Goal: Information Seeking & Learning: Learn about a topic

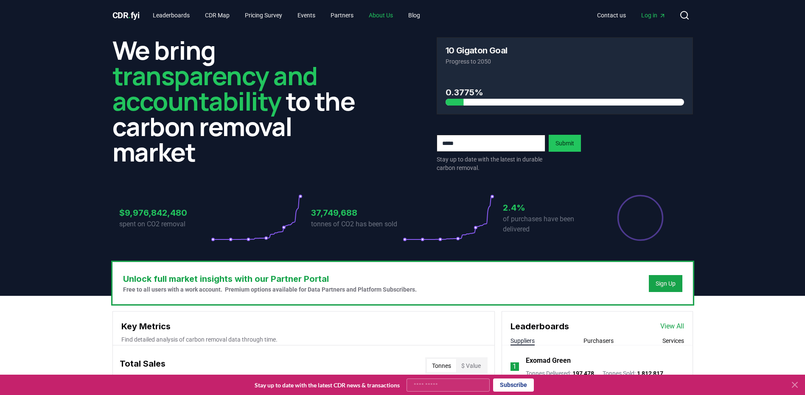
click at [394, 14] on link "About Us" at bounding box center [381, 15] width 38 height 15
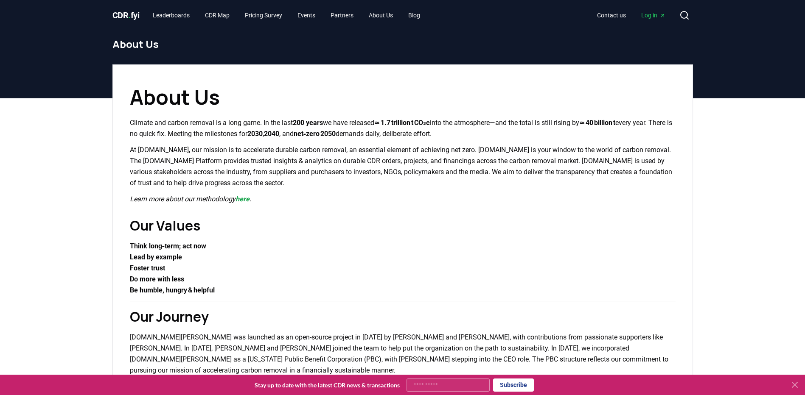
click at [653, 14] on span "Log in" at bounding box center [653, 15] width 25 height 8
click at [352, 15] on link "Partners" at bounding box center [342, 15] width 36 height 15
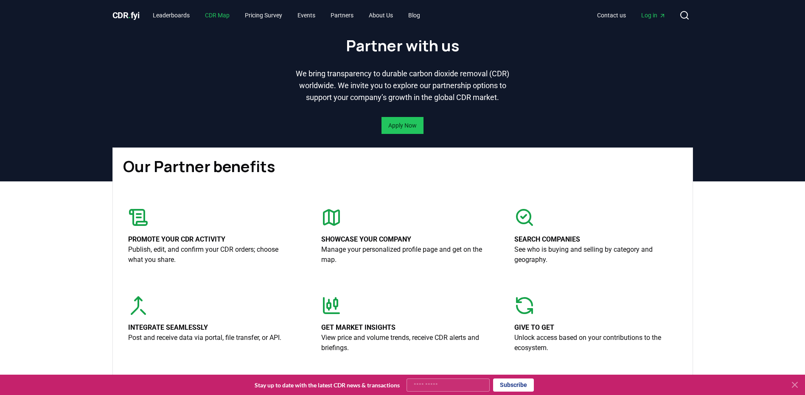
click at [220, 14] on link "CDR Map" at bounding box center [217, 15] width 38 height 15
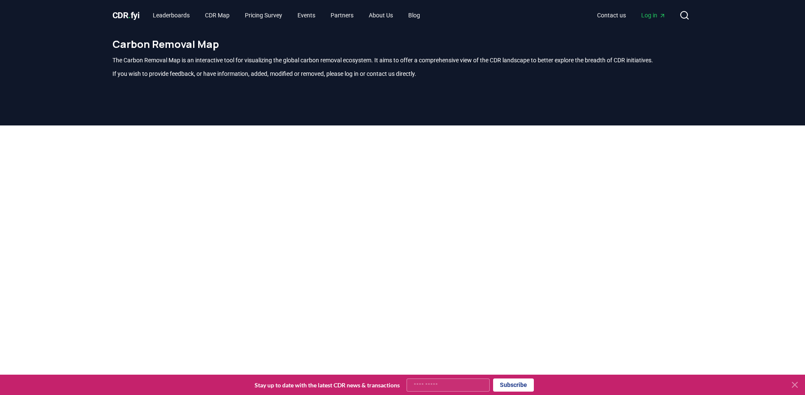
click at [649, 17] on span "Log in" at bounding box center [653, 15] width 25 height 8
click at [59, 201] on div at bounding box center [402, 323] width 805 height 395
click at [747, 207] on div at bounding box center [402, 323] width 805 height 395
click at [176, 16] on link "Leaderboards" at bounding box center [171, 15] width 50 height 15
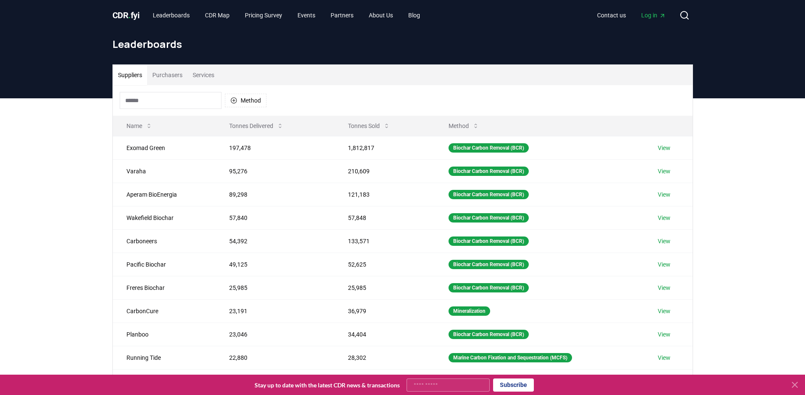
click at [173, 75] on button "Purchasers" at bounding box center [167, 75] width 40 height 20
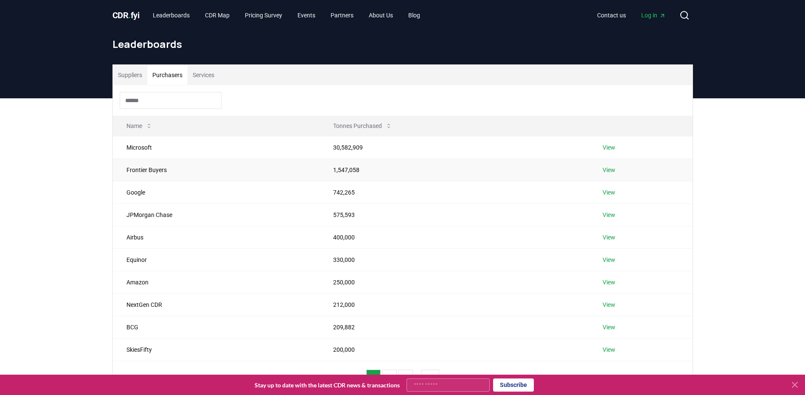
click at [610, 169] on link "View" at bounding box center [608, 170] width 13 height 8
click at [172, 75] on button "Purchasers" at bounding box center [167, 75] width 40 height 20
click at [422, 17] on link "Blog" at bounding box center [413, 15] width 25 height 15
click at [426, 15] on link "Blog" at bounding box center [413, 15] width 25 height 15
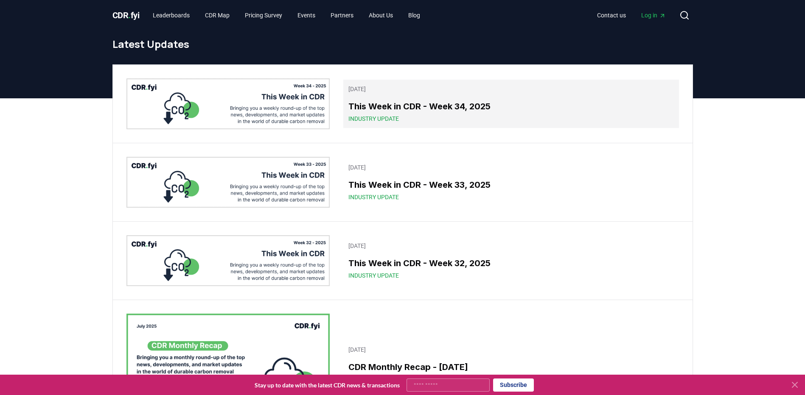
click at [385, 109] on h3 "This Week in CDR - Week 34, 2025" at bounding box center [510, 106] width 325 height 13
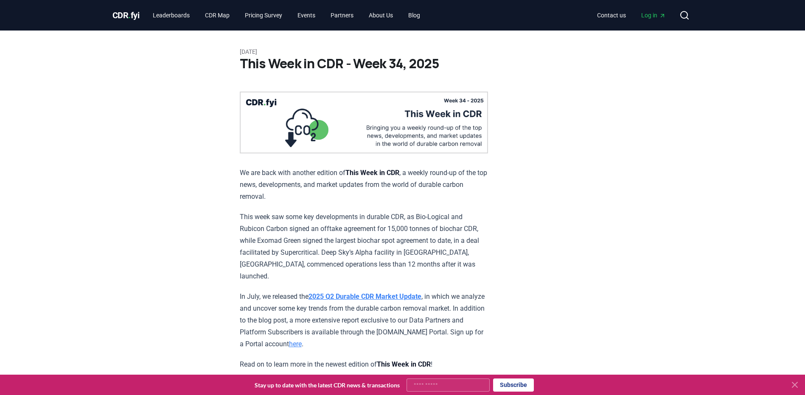
click at [425, 385] on input "Your email" at bounding box center [447, 385] width 83 height 13
type input "**********"
click at [512, 384] on button "Subscribe" at bounding box center [513, 385] width 41 height 13
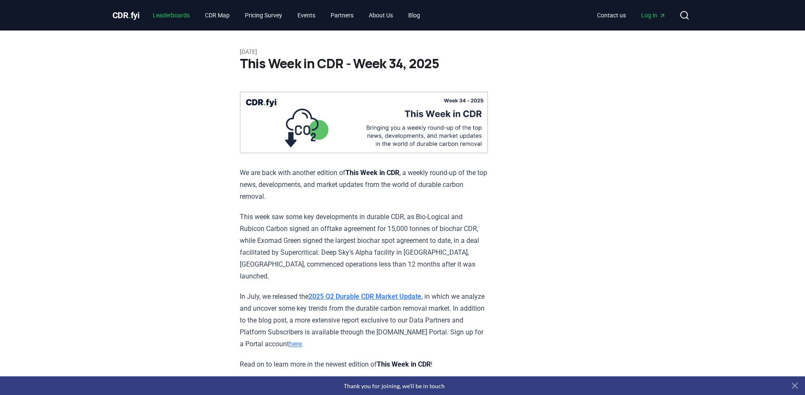
click at [177, 13] on link "Leaderboards" at bounding box center [171, 15] width 50 height 15
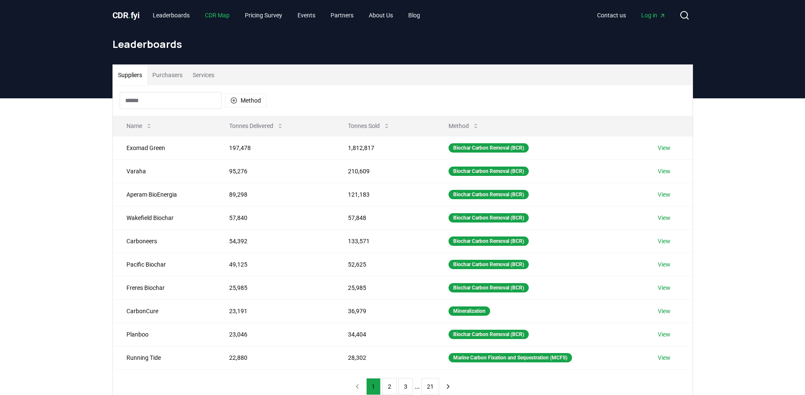
click at [230, 16] on link "CDR Map" at bounding box center [217, 15] width 38 height 15
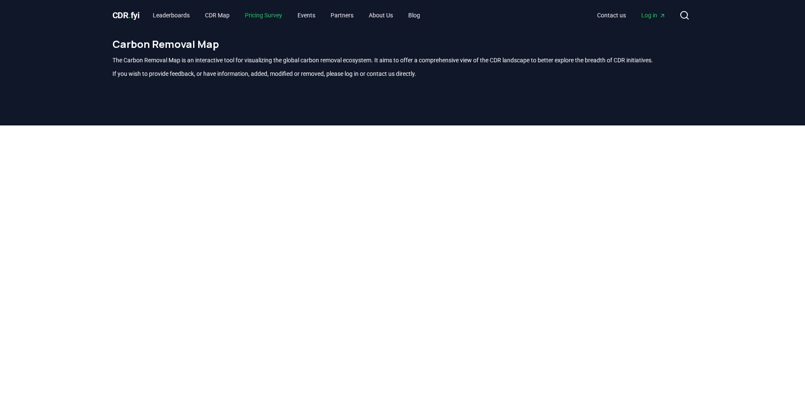
click at [279, 16] on link "Pricing Survey" at bounding box center [263, 15] width 51 height 15
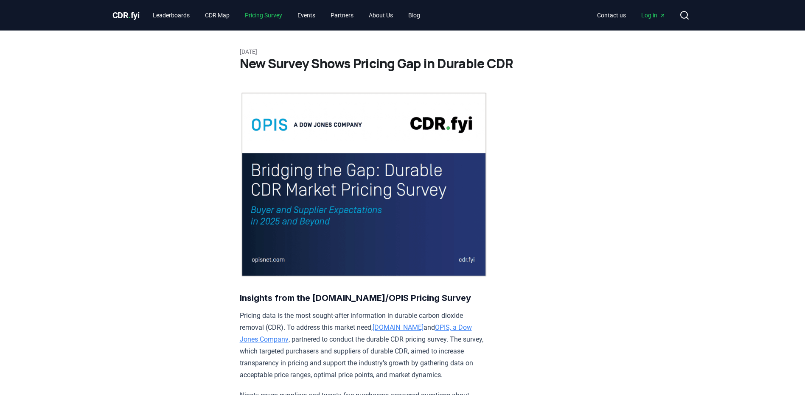
scroll to position [85, 0]
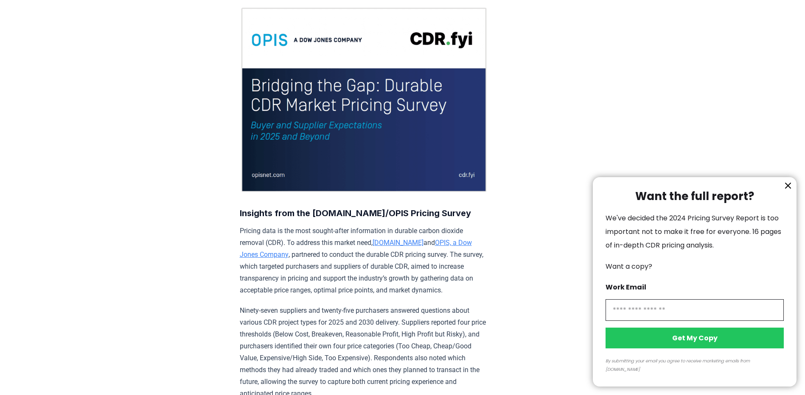
click at [643, 320] on input "information" at bounding box center [694, 311] width 178 height 22
type input "**********"
click at [700, 349] on button "Get My Copy" at bounding box center [694, 338] width 178 height 21
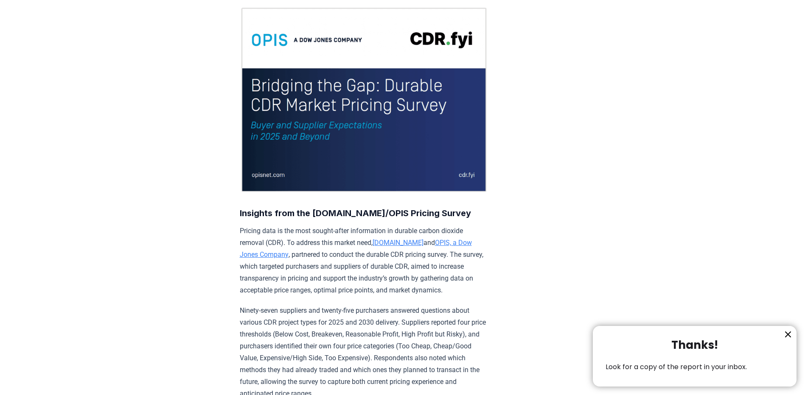
scroll to position [127, 0]
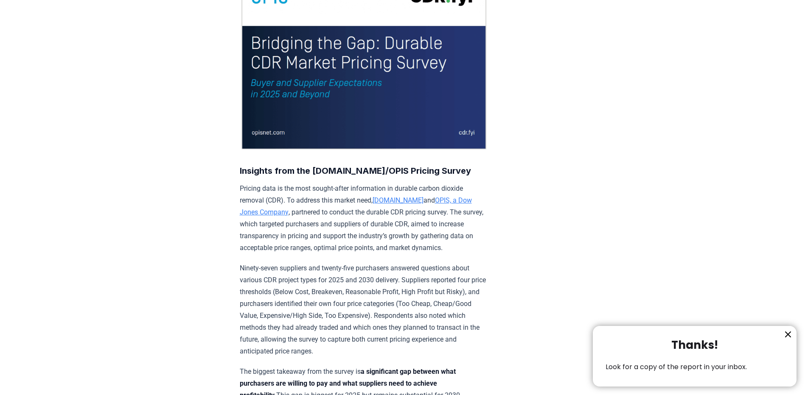
click at [284, 280] on div at bounding box center [402, 197] width 805 height 395
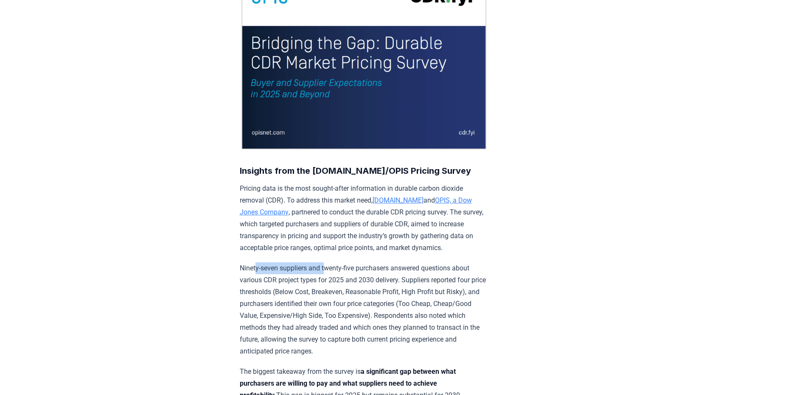
drag, startPoint x: 256, startPoint y: 267, endPoint x: 328, endPoint y: 268, distance: 72.5
click at [328, 268] on p "Ninety-seven suppliers and twenty-five purchasers answered questions about vari…" at bounding box center [364, 310] width 248 height 95
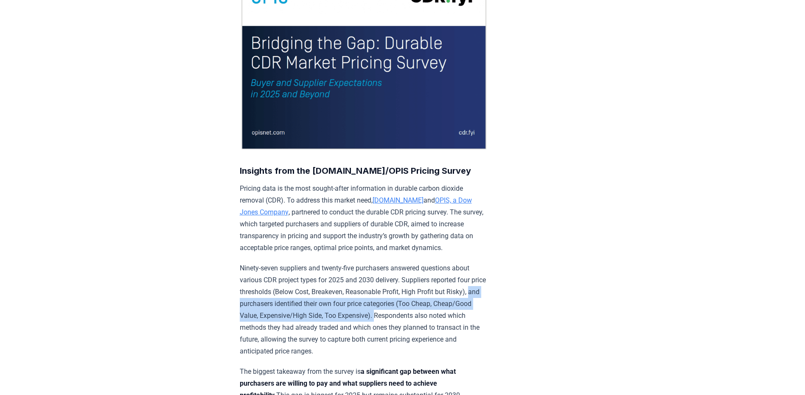
drag, startPoint x: 262, startPoint y: 301, endPoint x: 415, endPoint y: 312, distance: 154.0
click at [417, 314] on p "Ninety-seven suppliers and twenty-five purchasers answered questions about vari…" at bounding box center [364, 310] width 248 height 95
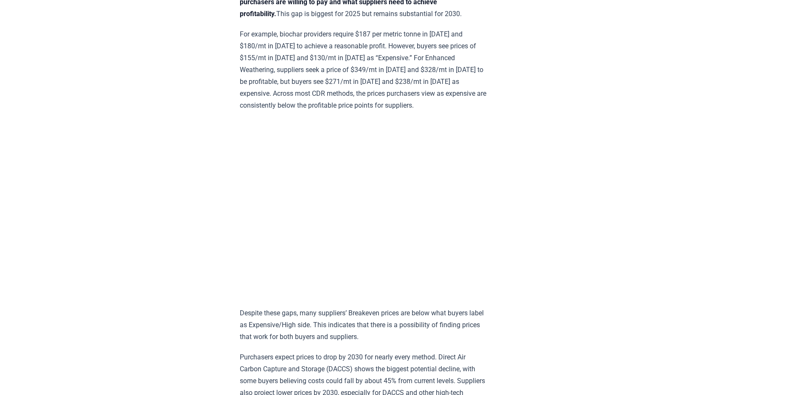
scroll to position [594, 0]
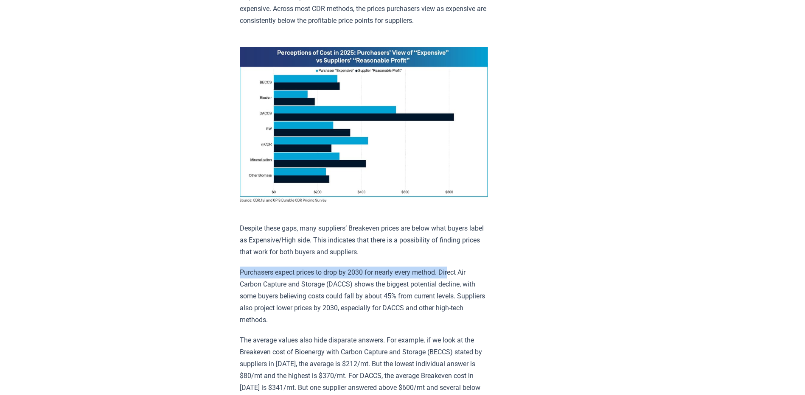
drag, startPoint x: 239, startPoint y: 267, endPoint x: 456, endPoint y: 273, distance: 216.9
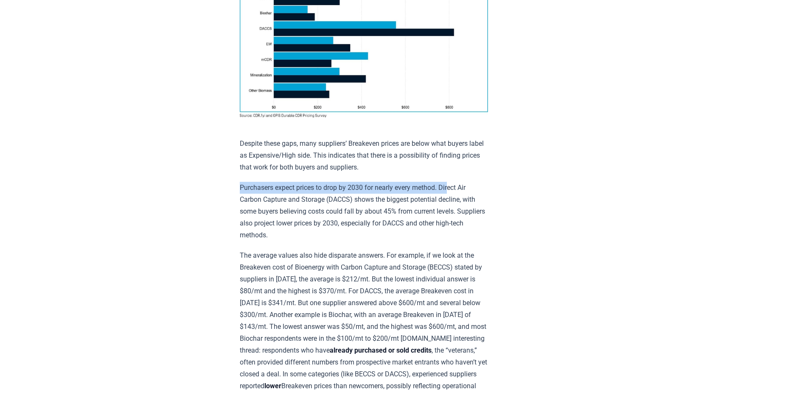
scroll to position [721, 0]
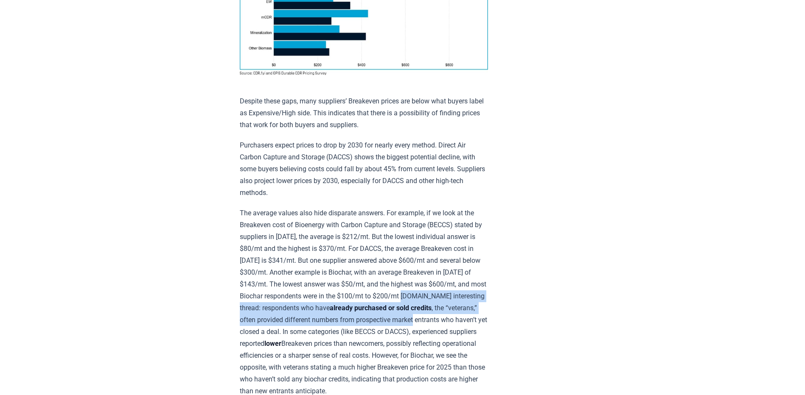
drag, startPoint x: 442, startPoint y: 291, endPoint x: 496, endPoint y: 318, distance: 60.3
click at [509, 318] on article "[DATE] New Survey Shows Pricing Gap in Durable CDR Insights from the [DOMAIN_NA…" at bounding box center [403, 286] width 326 height 1954
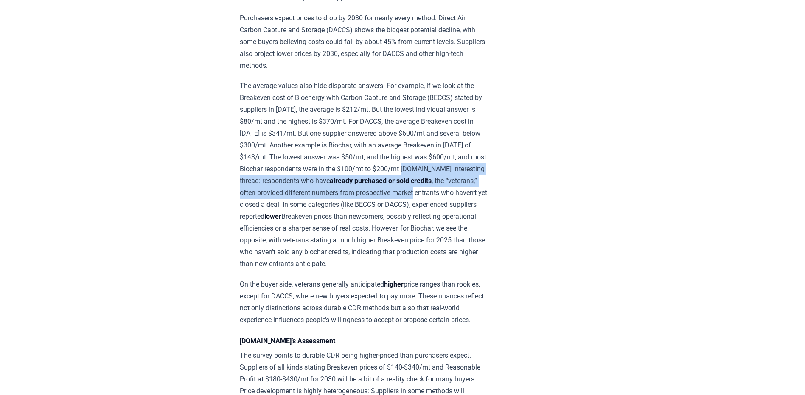
scroll to position [933, 0]
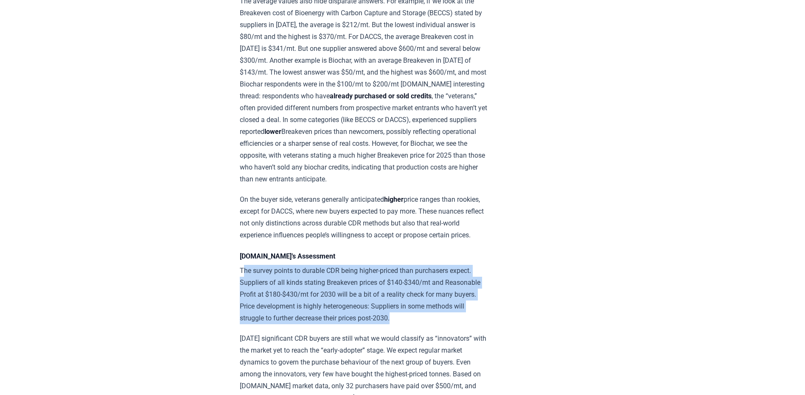
drag, startPoint x: 241, startPoint y: 288, endPoint x: 462, endPoint y: 340, distance: 226.2
click at [462, 325] on p "The survey points to durable CDR being higher-priced than purchasers expect. Su…" at bounding box center [364, 294] width 248 height 59
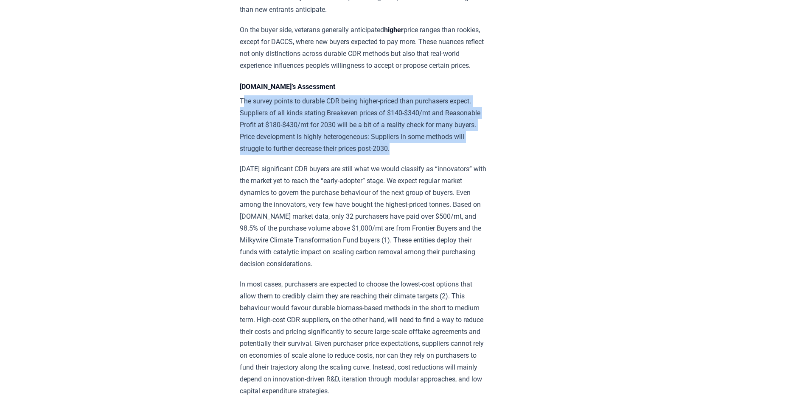
scroll to position [1145, 0]
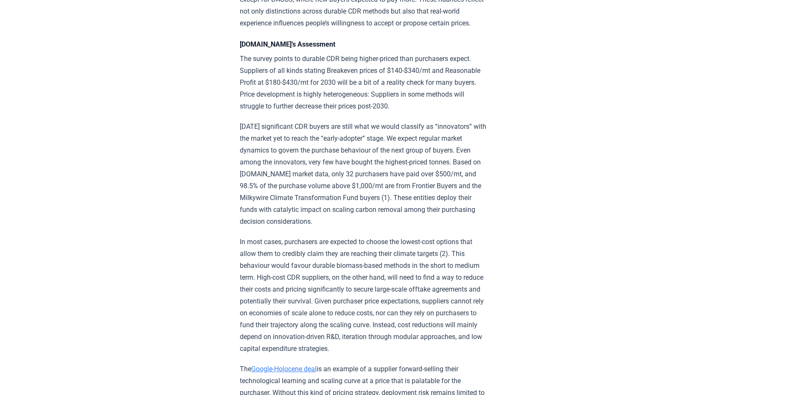
click at [310, 228] on p "[DATE] significant CDR buyers are still what we would classify as “innovators” …" at bounding box center [364, 174] width 248 height 107
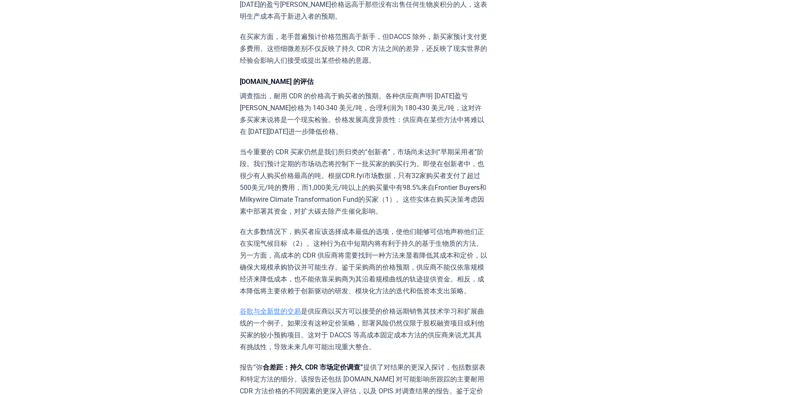
scroll to position [1025, 0]
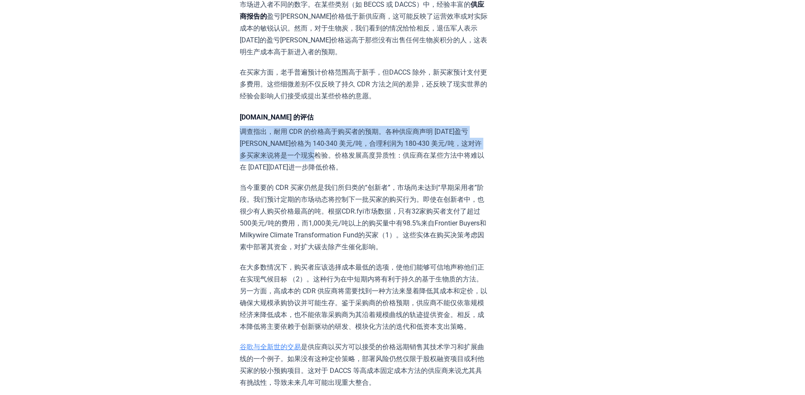
drag, startPoint x: 240, startPoint y: 115, endPoint x: 345, endPoint y: 145, distance: 109.0
click at [345, 145] on p "调查指出，耐用 CDR 的价格高于购买者的预期。各种供应商声明 [DATE]盈亏[PERSON_NAME]价格为 140-340 美元/吨，合理利润为 180…" at bounding box center [364, 150] width 248 height 48
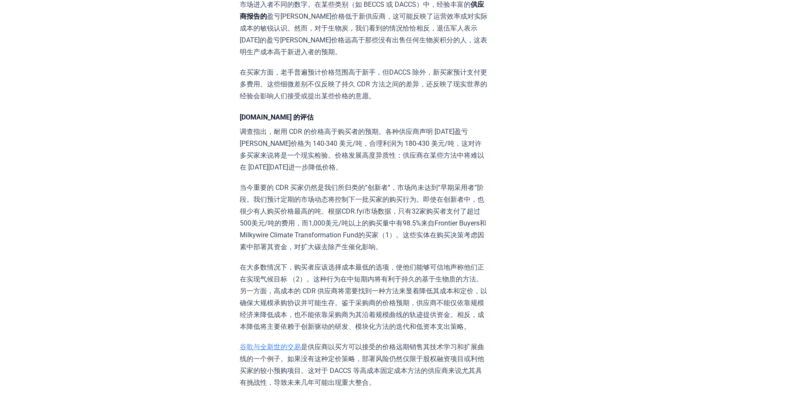
click at [298, 150] on p "调查指出，耐用 CDR 的价格高于购买者的预期。各种供应商声明 [DATE]盈亏[PERSON_NAME]价格为 140-340 美元/吨，合理利润为 180…" at bounding box center [364, 150] width 248 height 48
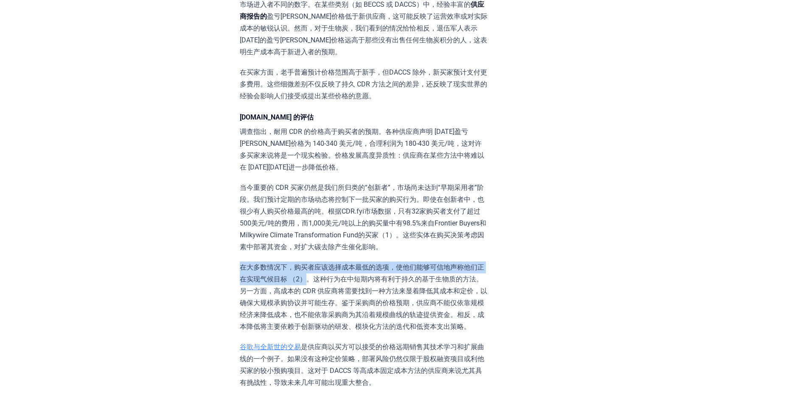
drag, startPoint x: 241, startPoint y: 252, endPoint x: 306, endPoint y: 264, distance: 66.0
click at [306, 264] on p "在大多数情况下，购买者应该选择成本最低的选项，使他们能够可信地声称他们正在实现气候目标 （2）。这种行为在中短期内将有利于持久的基于生物质的方法。另一方面，高…" at bounding box center [364, 297] width 248 height 71
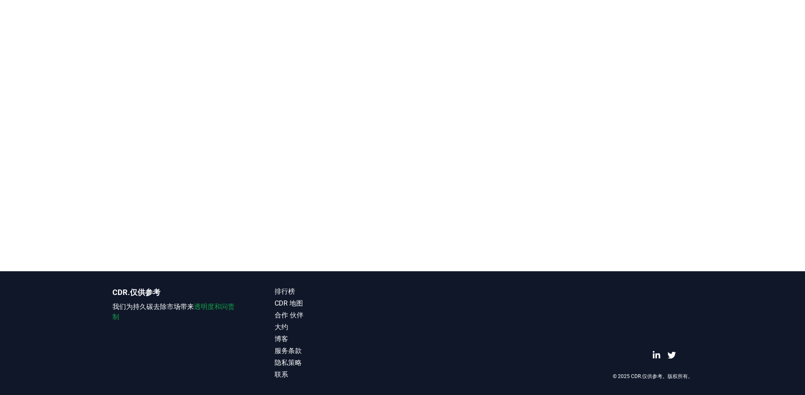
scroll to position [1634, 0]
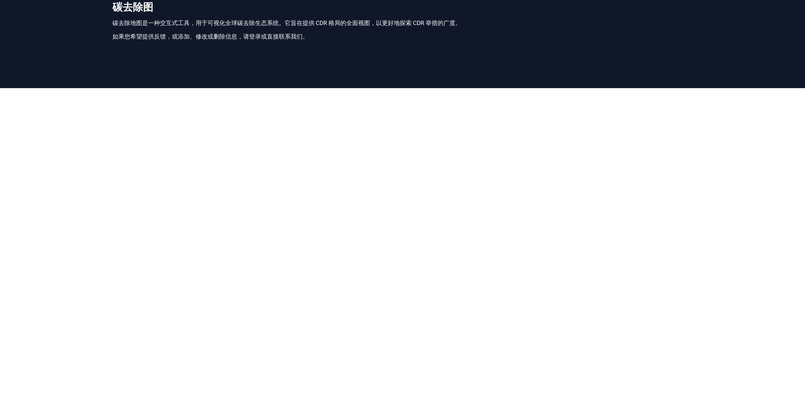
scroll to position [2, 0]
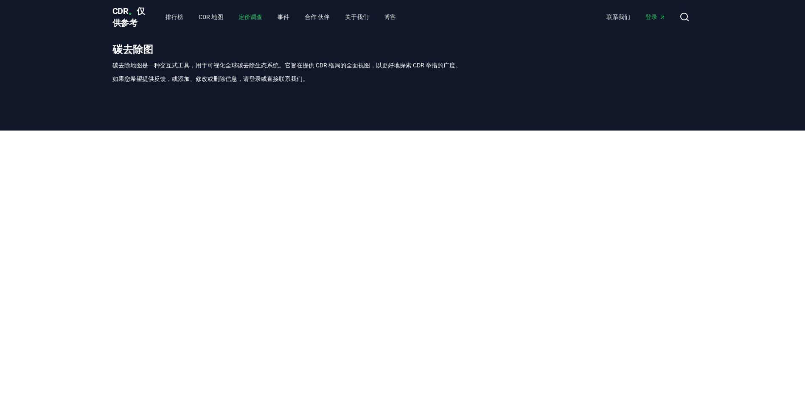
click at [245, 17] on link "定价调查" at bounding box center [250, 16] width 37 height 15
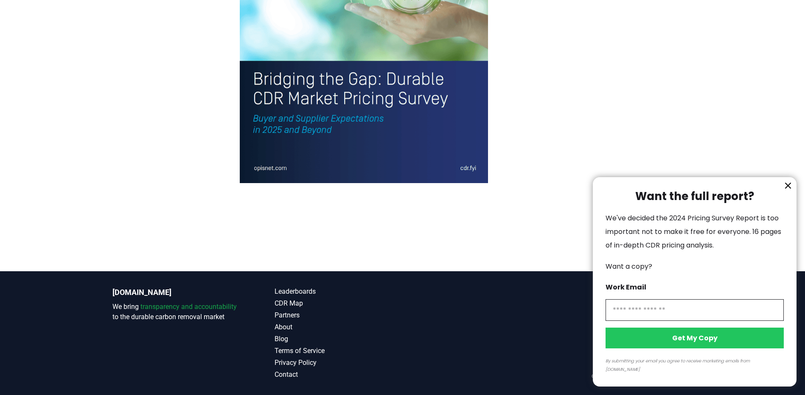
scroll to position [1884, 0]
click at [786, 191] on icon "information" at bounding box center [788, 186] width 10 height 10
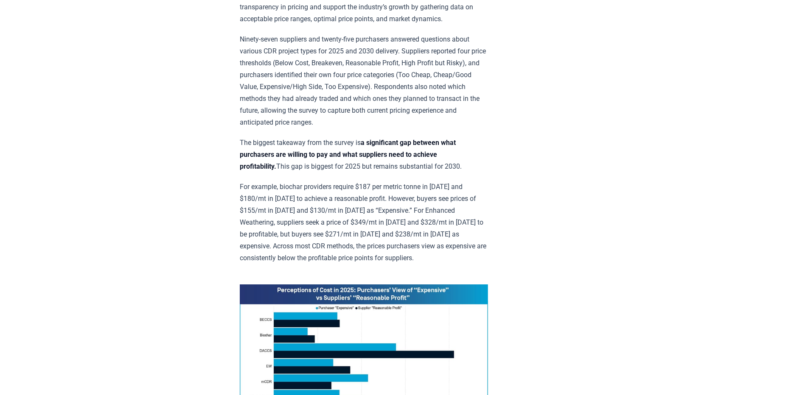
scroll to position [0, 0]
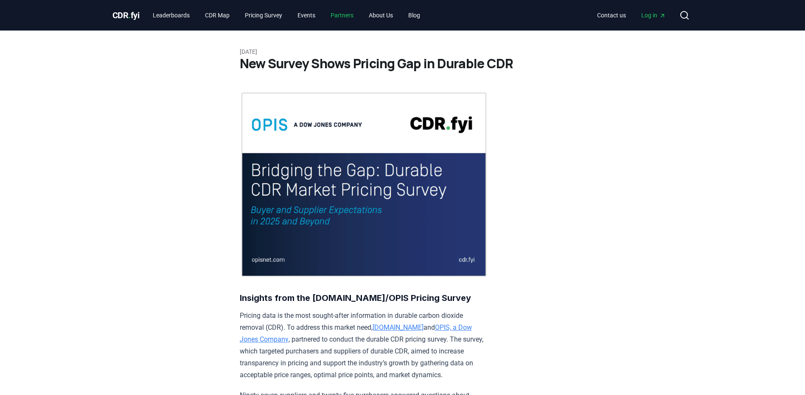
click at [354, 14] on link "Partners" at bounding box center [342, 15] width 36 height 15
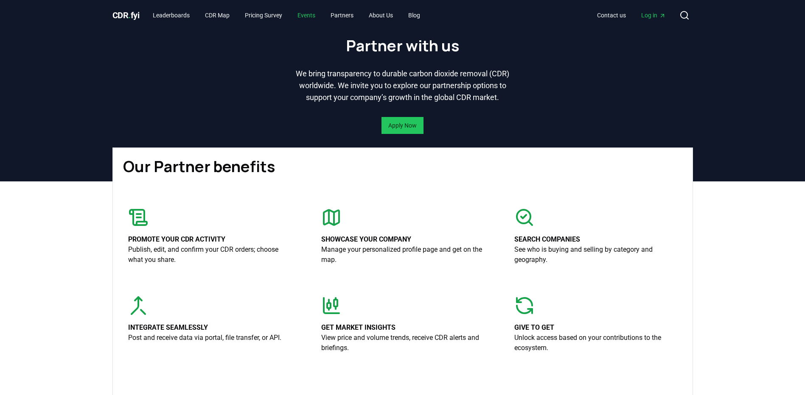
click at [313, 15] on link "Events" at bounding box center [306, 15] width 31 height 15
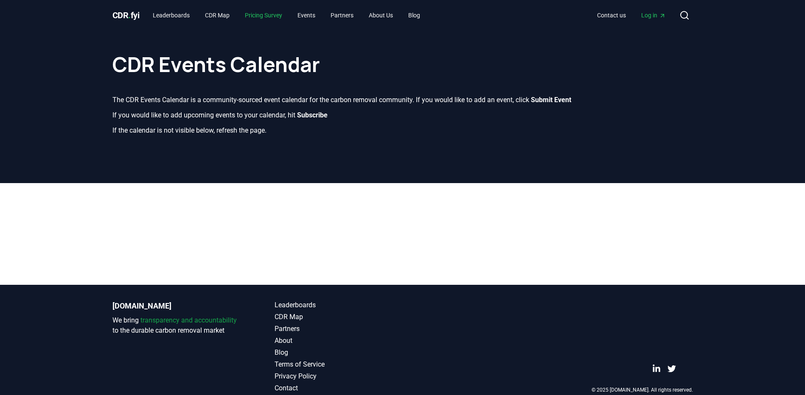
click at [273, 16] on link "Pricing Survey" at bounding box center [263, 15] width 51 height 15
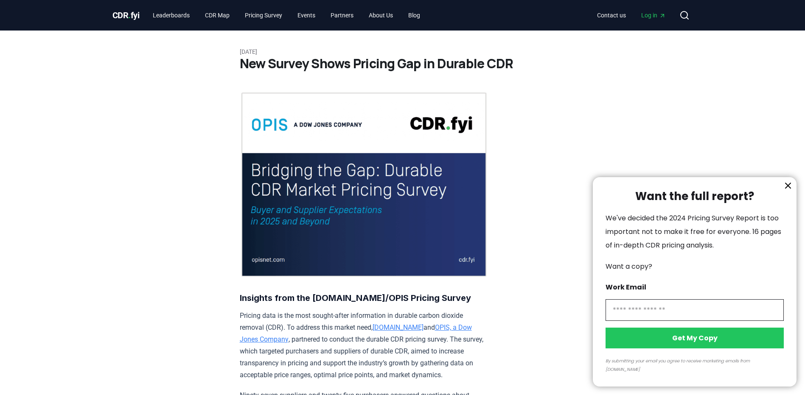
scroll to position [42, 0]
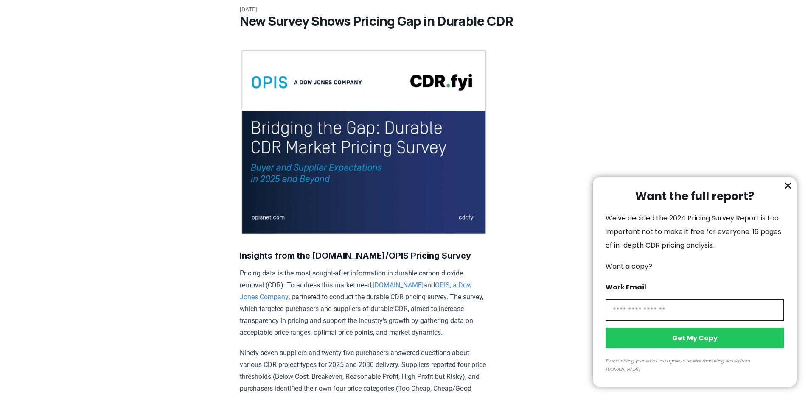
click at [643, 321] on input "information" at bounding box center [694, 311] width 178 height 22
type input "**********"
click at [683, 346] on button "Get My Copy" at bounding box center [694, 338] width 178 height 21
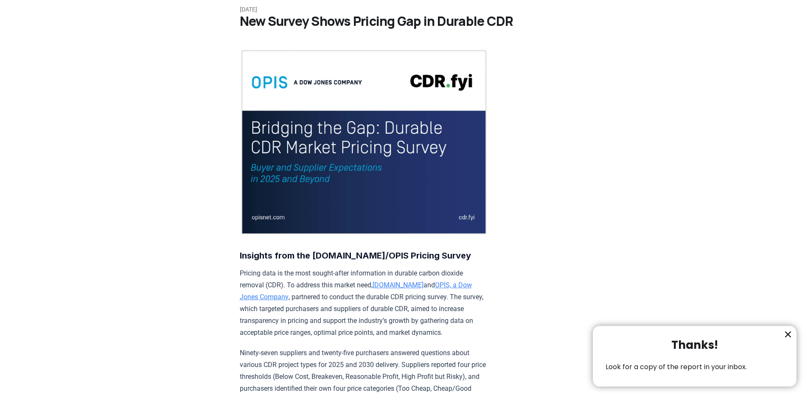
click at [787, 335] on icon "information" at bounding box center [788, 335] width 10 height 10
